Goal: Use online tool/utility

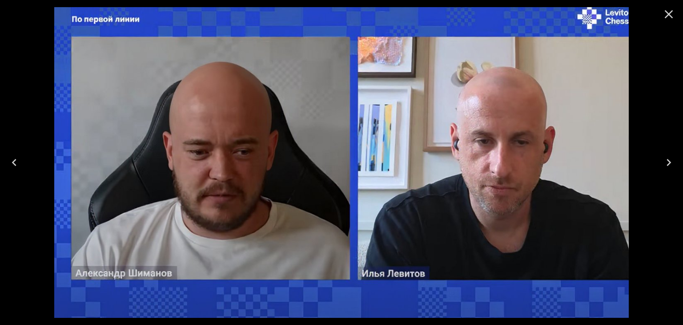
click at [667, 13] on icon "Close" at bounding box center [669, 14] width 8 height 8
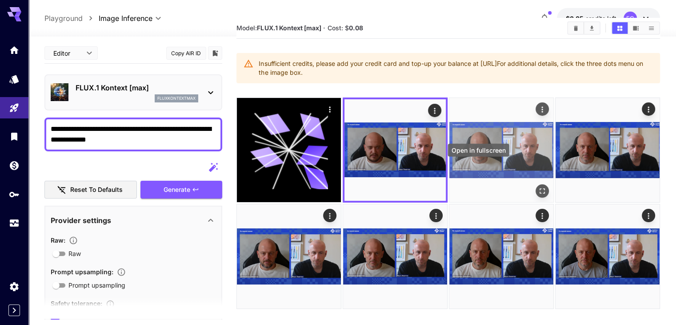
click at [536, 184] on div "Open in fullscreen" at bounding box center [542, 190] width 13 height 13
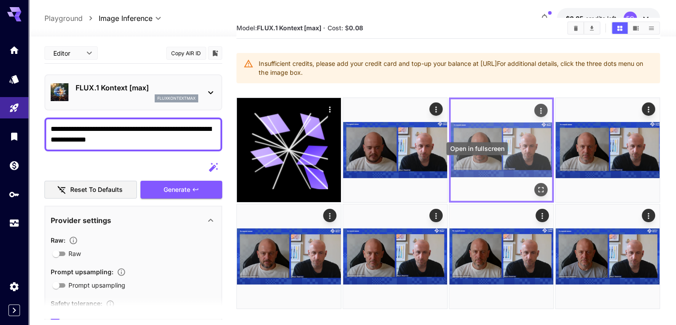
click at [537, 185] on icon "Open in fullscreen" at bounding box center [541, 189] width 9 height 9
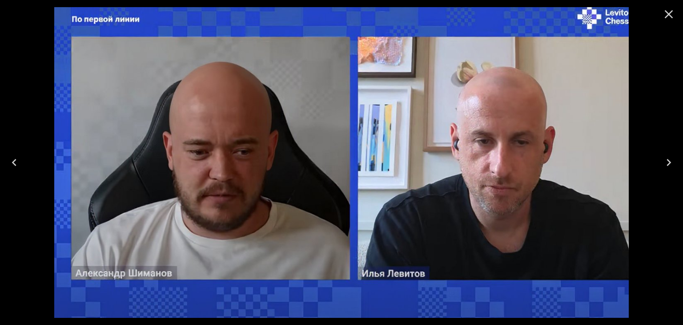
click at [668, 16] on icon "Close" at bounding box center [669, 14] width 14 height 14
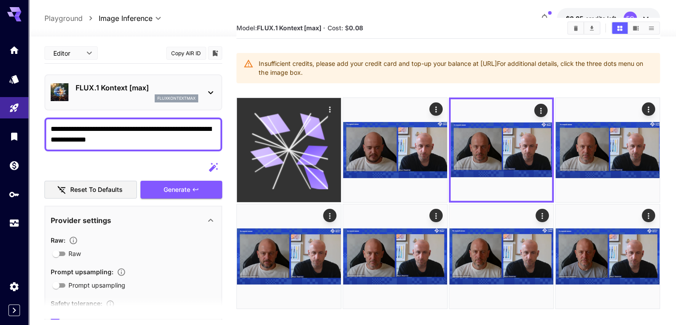
click at [265, 120] on icon at bounding box center [275, 124] width 31 height 25
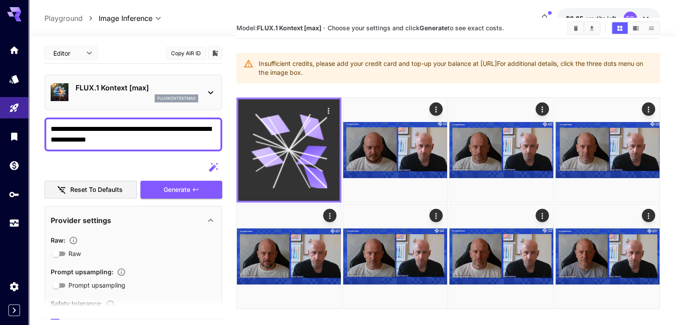
click at [275, 129] on icon at bounding box center [289, 150] width 76 height 76
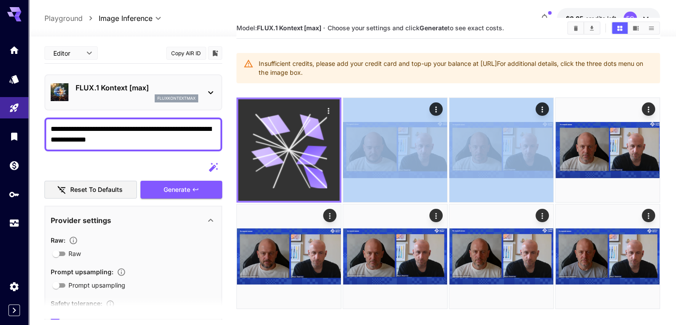
click at [275, 129] on icon at bounding box center [289, 150] width 76 height 76
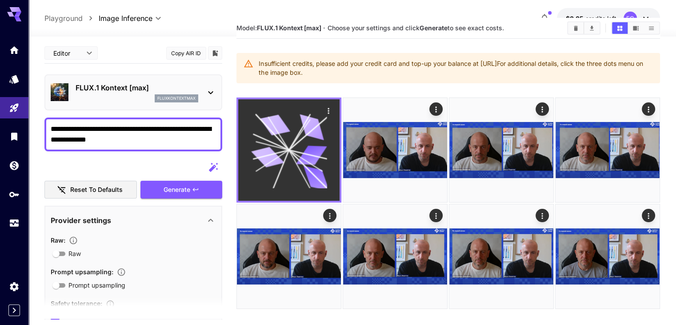
click at [275, 129] on icon at bounding box center [289, 150] width 76 height 76
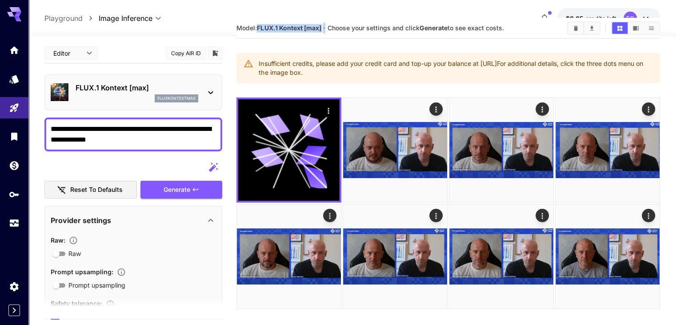
drag, startPoint x: 258, startPoint y: 27, endPoint x: 327, endPoint y: 38, distance: 69.8
click at [327, 38] on div "Model: FLUX.1 Kontext [max] · Choose your settings and click Generate to see ex…" at bounding box center [448, 28] width 423 height 21
